Goal: Information Seeking & Learning: Learn about a topic

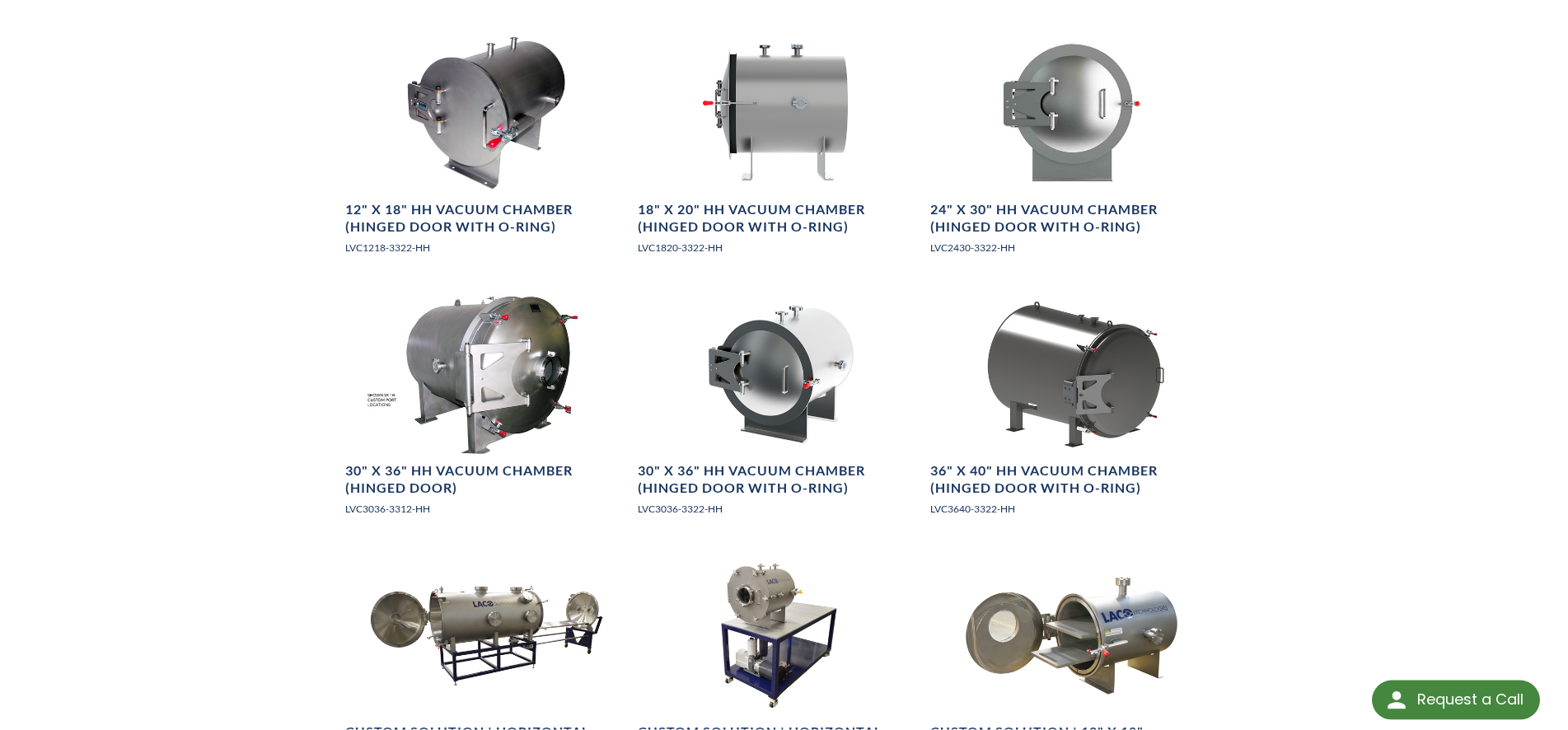
scroll to position [1344, 0]
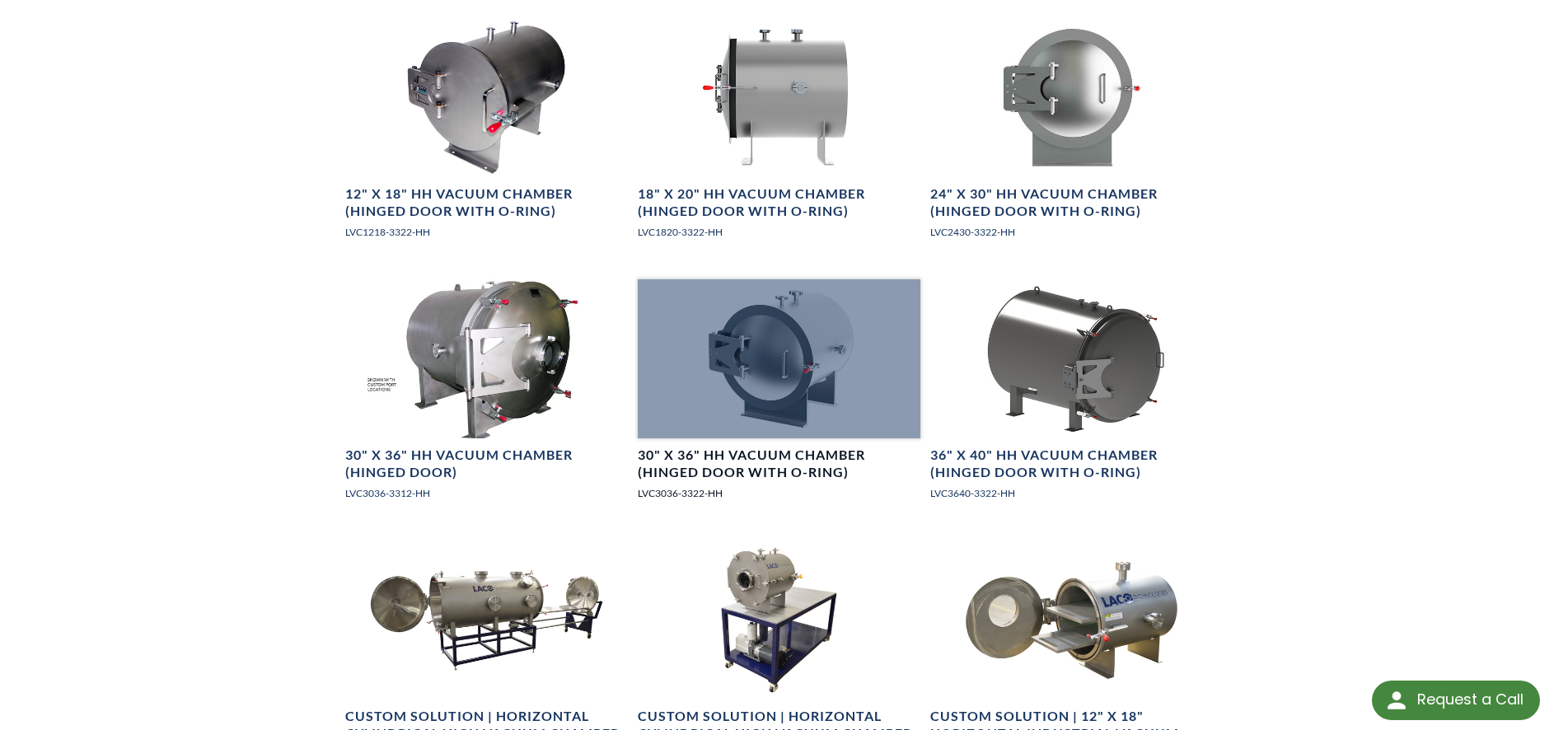
click at [835, 405] on div at bounding box center [779, 359] width 282 height 159
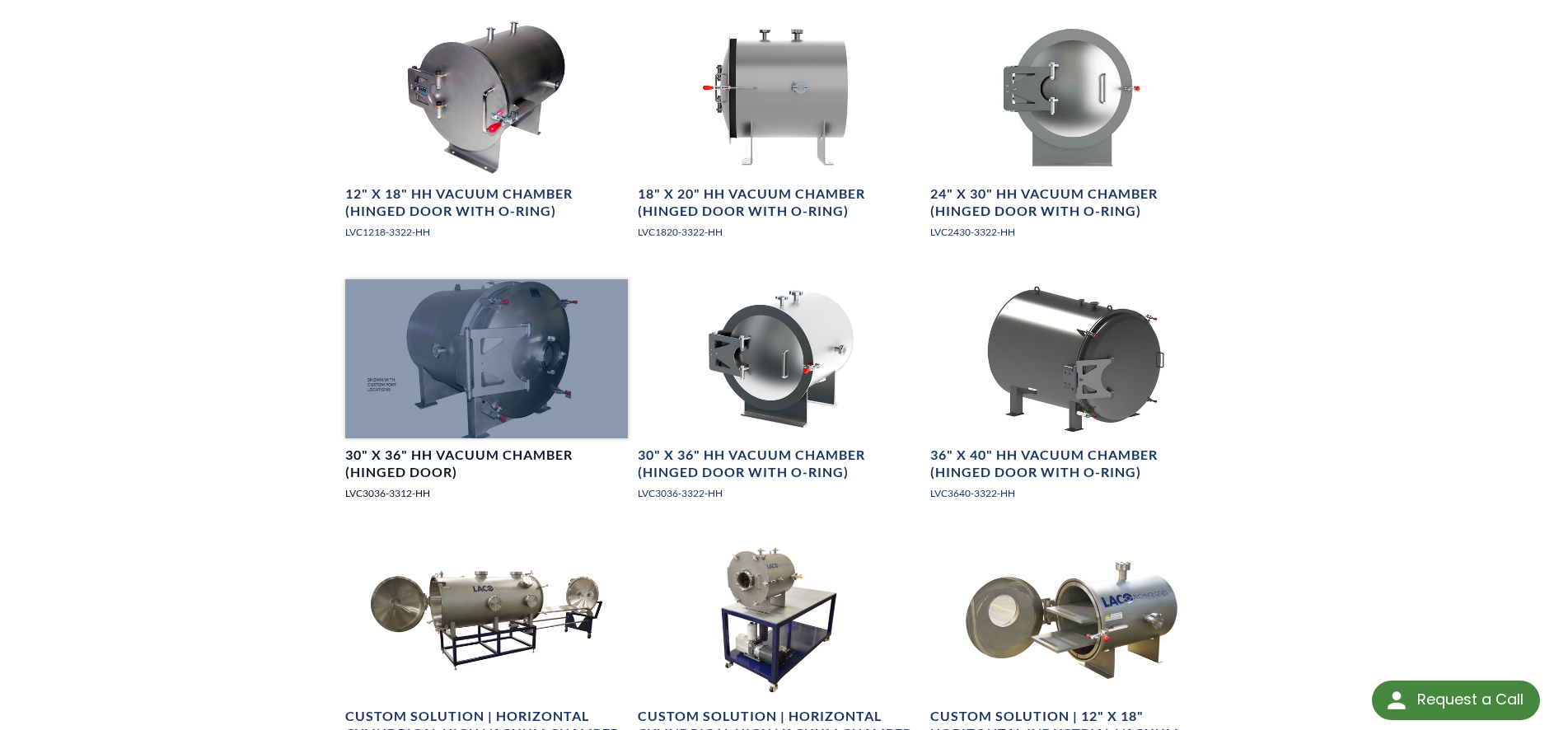
click at [529, 344] on div at bounding box center [486, 359] width 282 height 159
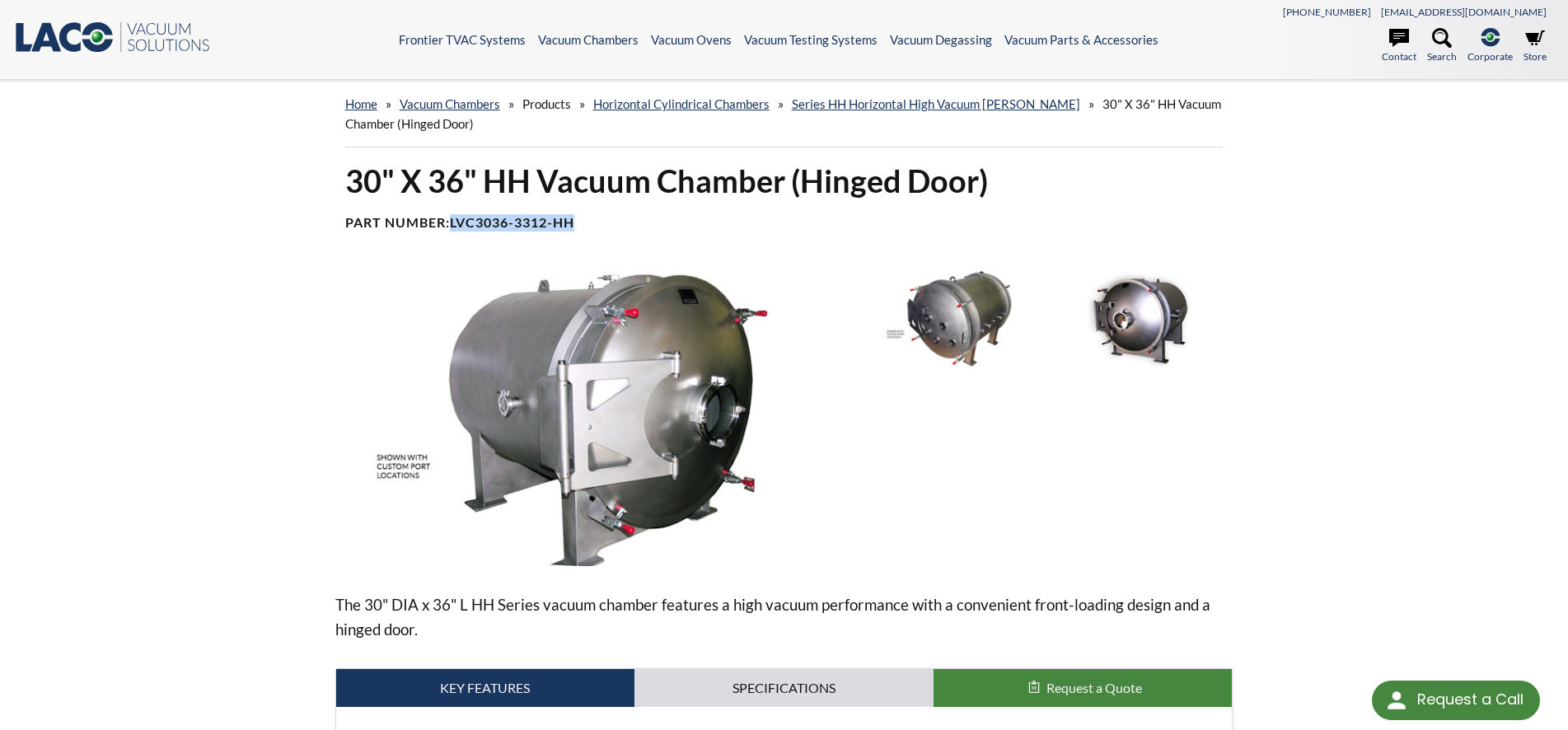
drag, startPoint x: 580, startPoint y: 223, endPoint x: 455, endPoint y: 222, distance: 125.0
click at [455, 222] on h4 "Part Number: LVC3036-3312-HH" at bounding box center [784, 223] width 878 height 18
click at [1525, 41] on link "Store" at bounding box center [1535, 45] width 23 height 36
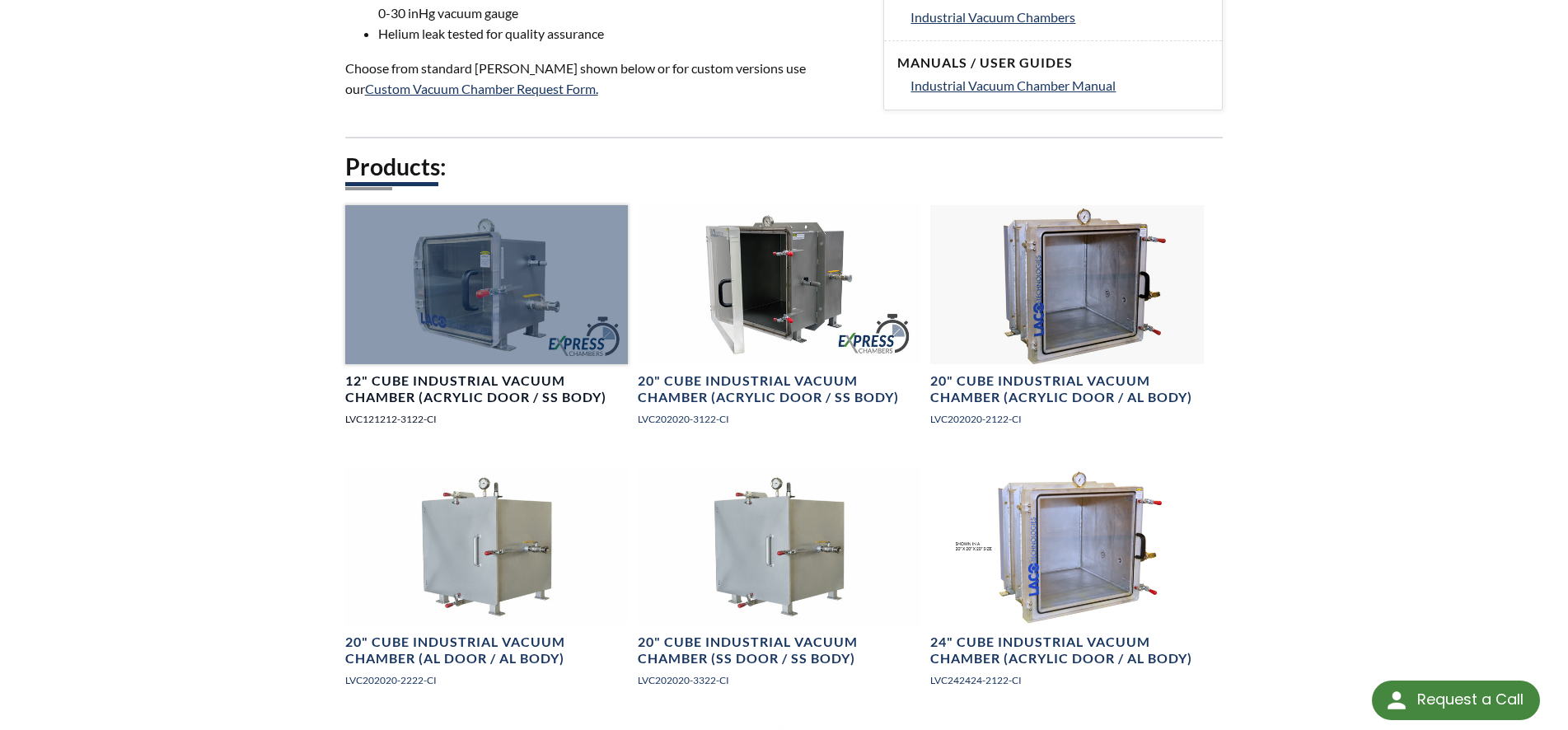
scroll to position [1855, 0]
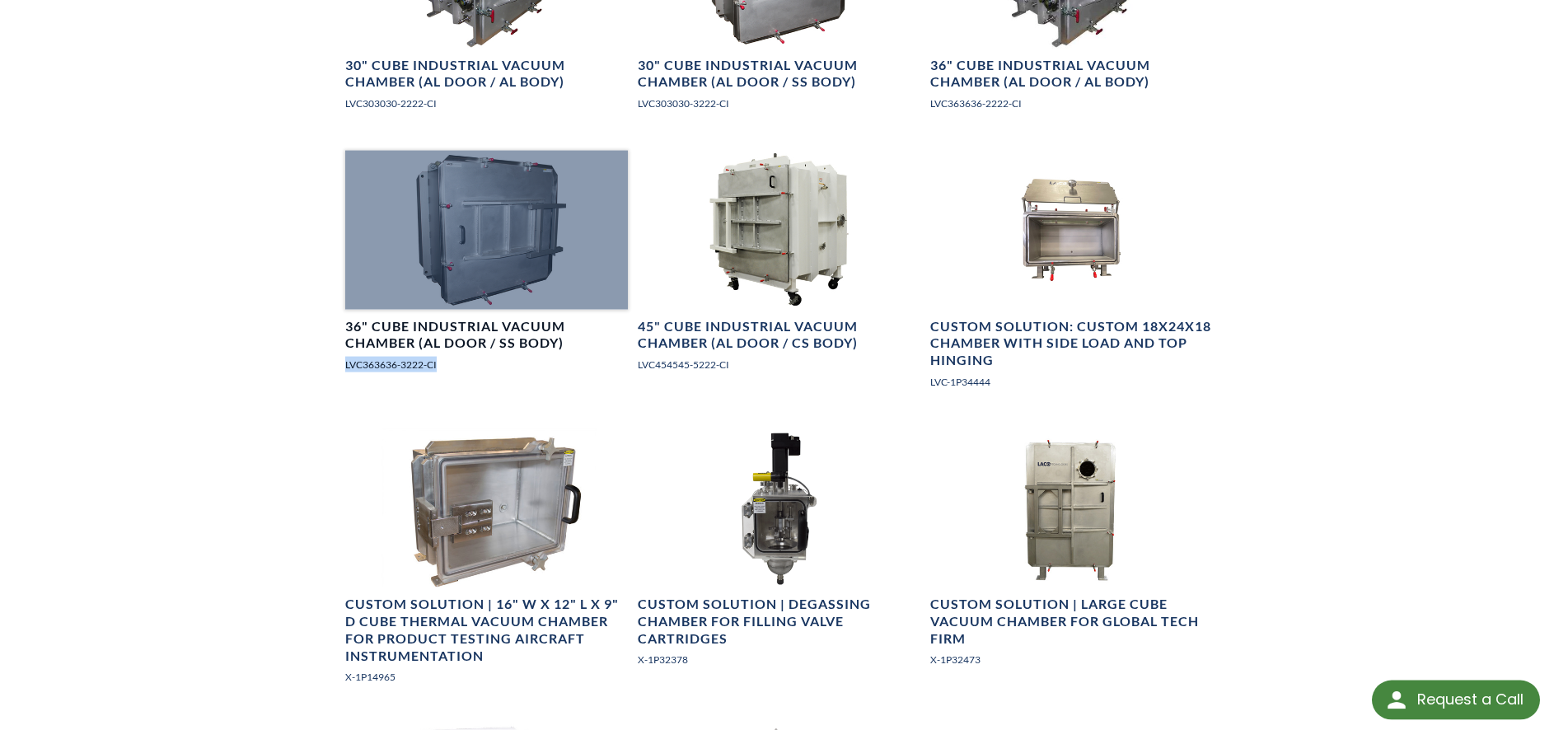
click at [479, 258] on div at bounding box center [486, 230] width 282 height 159
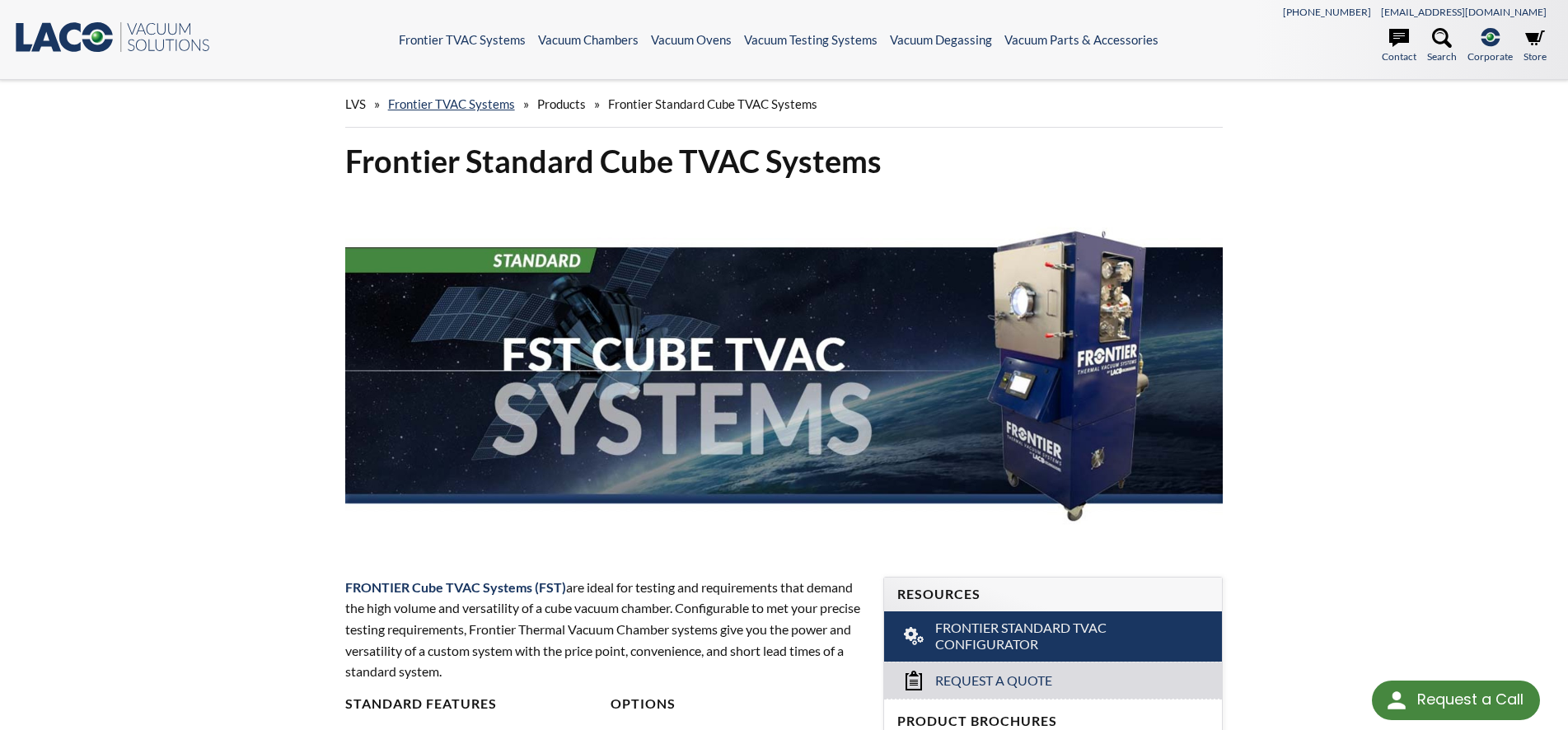
scroll to position [1476, 0]
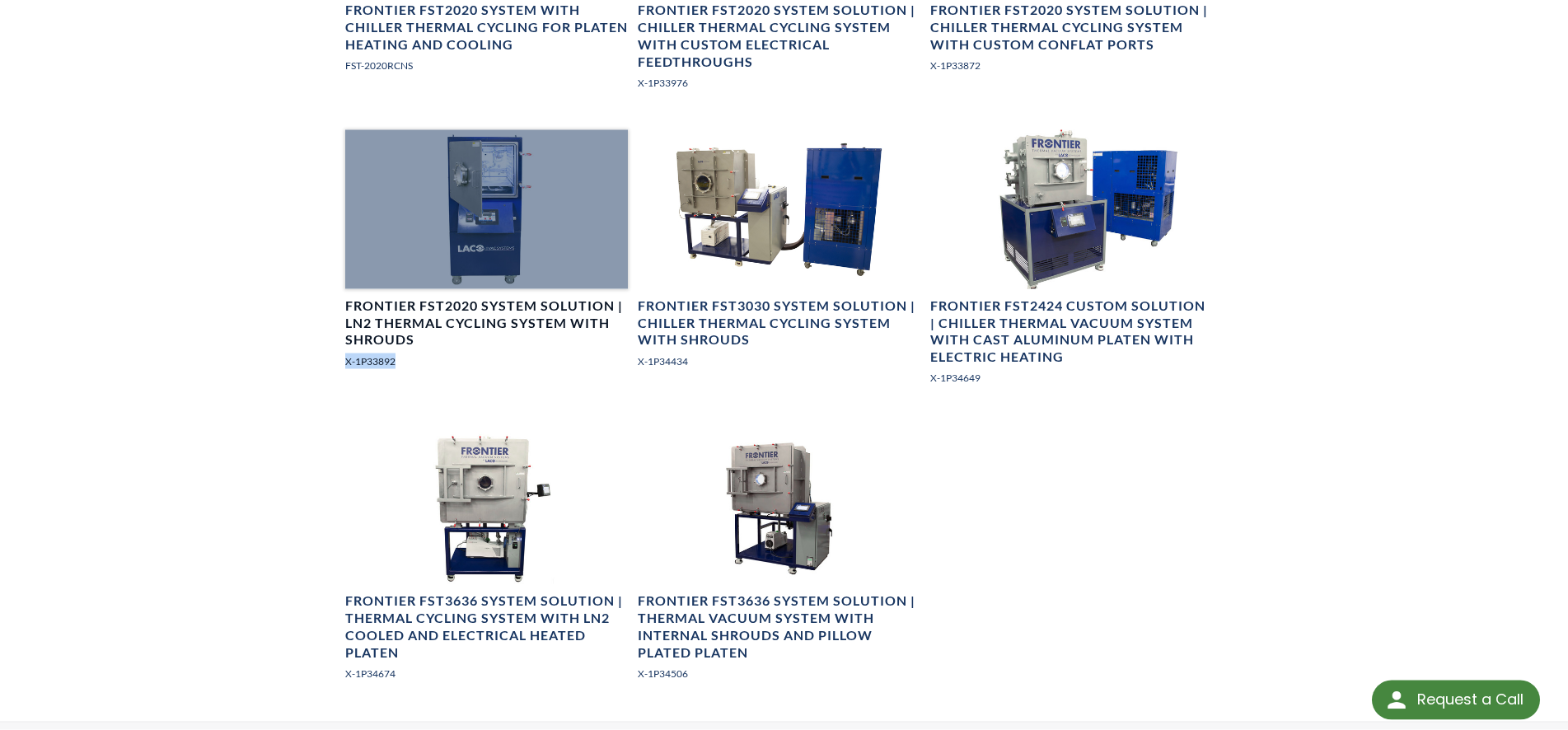
click at [463, 276] on div at bounding box center [486, 210] width 282 height 159
